Goal: Check status: Check status

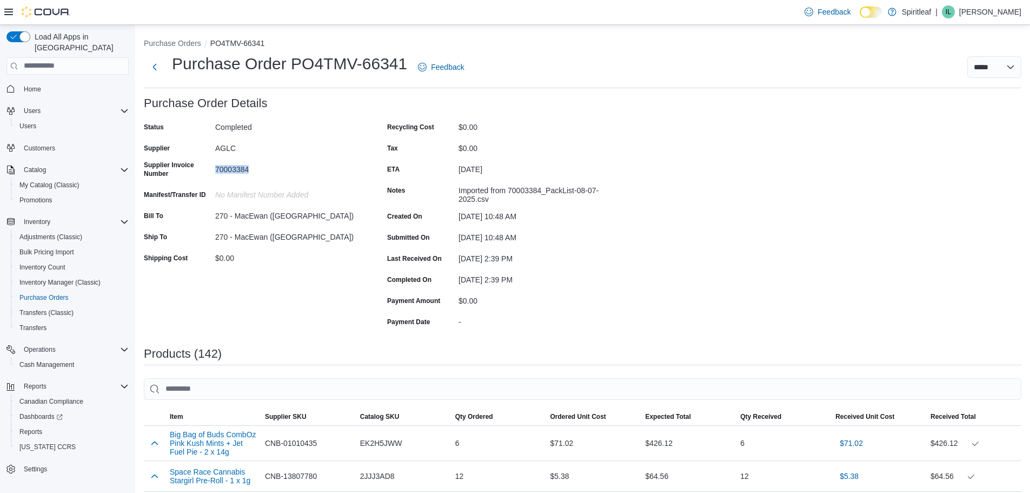
drag, startPoint x: 211, startPoint y: 167, endPoint x: 252, endPoint y: 166, distance: 40.6
click at [252, 166] on div "Supplier Invoice Number 70003384" at bounding box center [252, 171] width 216 height 21
copy div "70003384"
click at [389, 208] on div "Created On" at bounding box center [420, 216] width 67 height 17
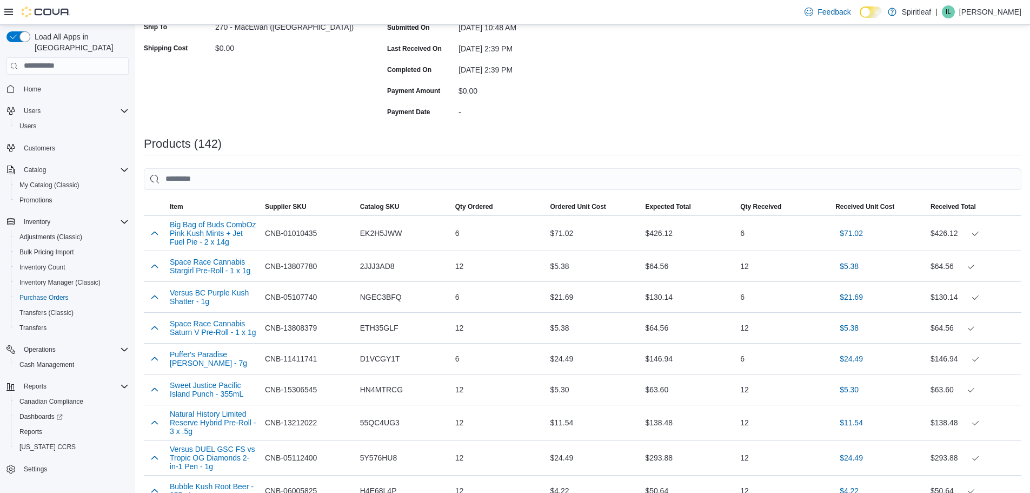
scroll to position [216, 0]
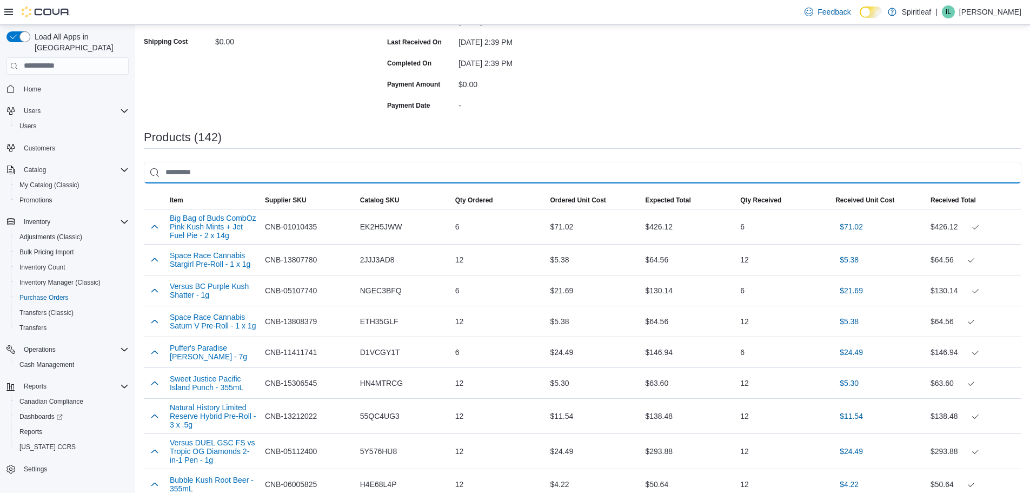
click at [359, 179] on input "search" at bounding box center [583, 173] width 878 height 22
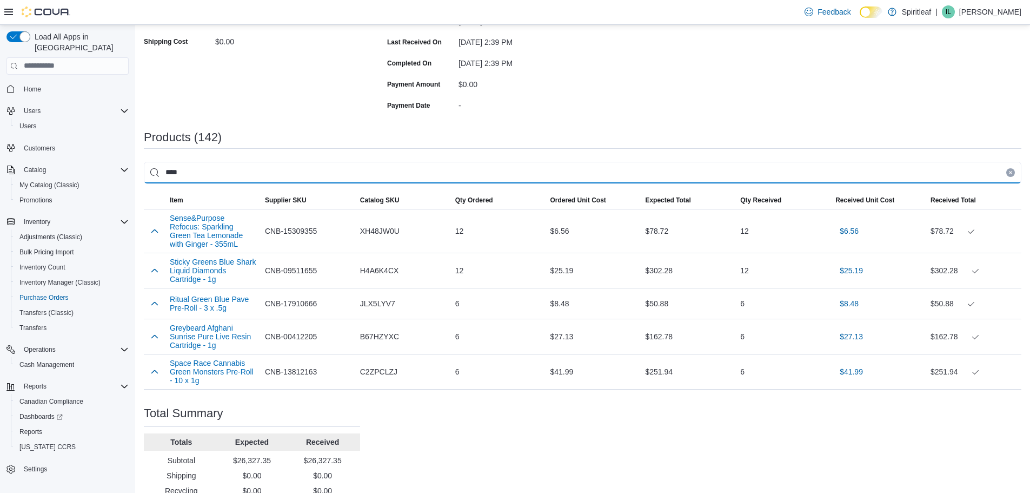
scroll to position [123, 0]
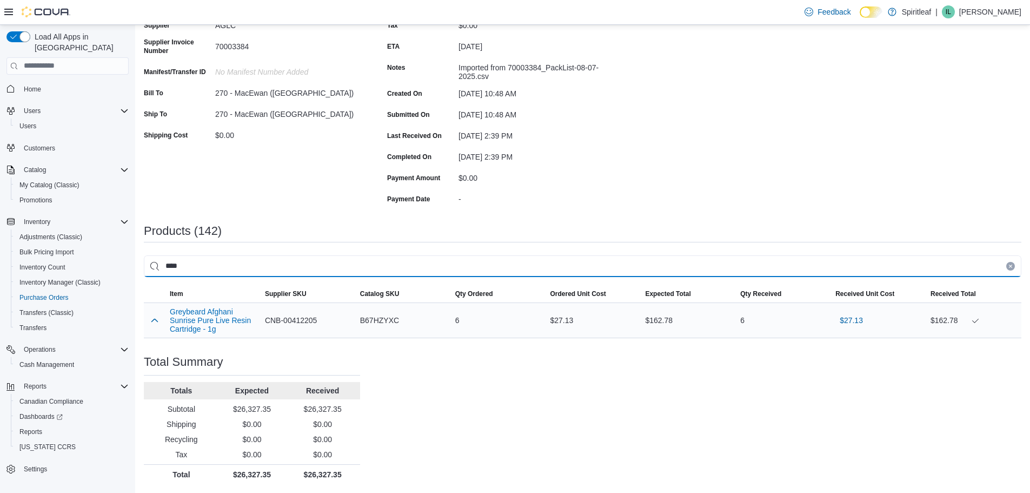
type input "****"
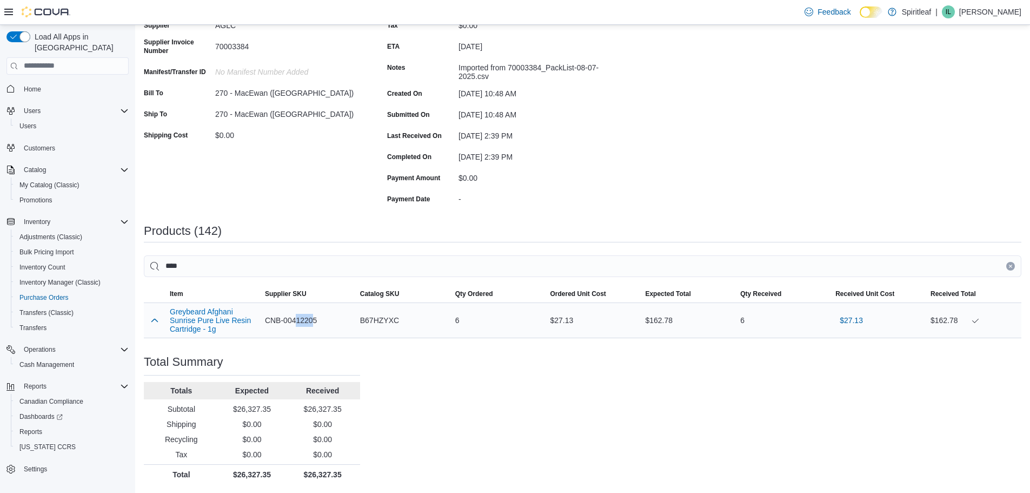
drag, startPoint x: 315, startPoint y: 321, endPoint x: 298, endPoint y: 321, distance: 17.9
click at [298, 321] on span "CNB-00412205" at bounding box center [291, 320] width 52 height 13
drag, startPoint x: 316, startPoint y: 320, endPoint x: 267, endPoint y: 320, distance: 49.8
click at [267, 320] on span "CNB-00412205" at bounding box center [291, 320] width 52 height 13
copy span "CNB-00412205"
